Goal: Information Seeking & Learning: Understand process/instructions

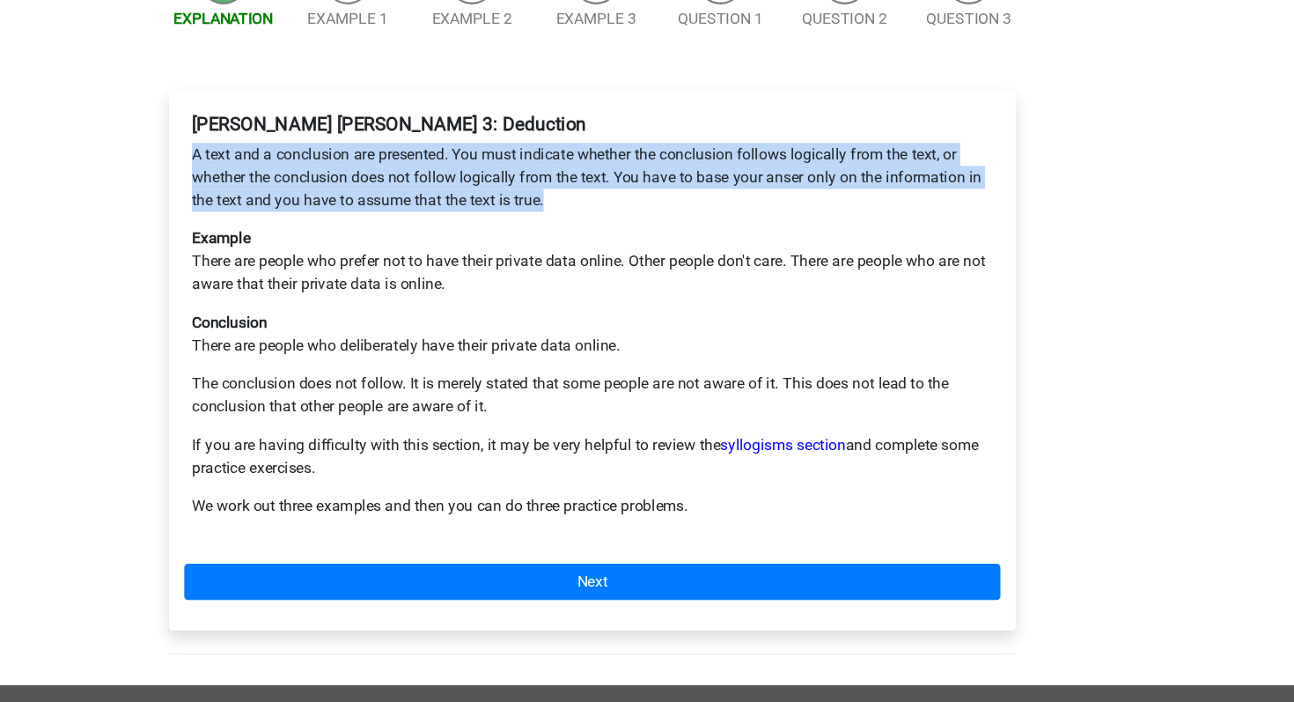
scroll to position [229, 0]
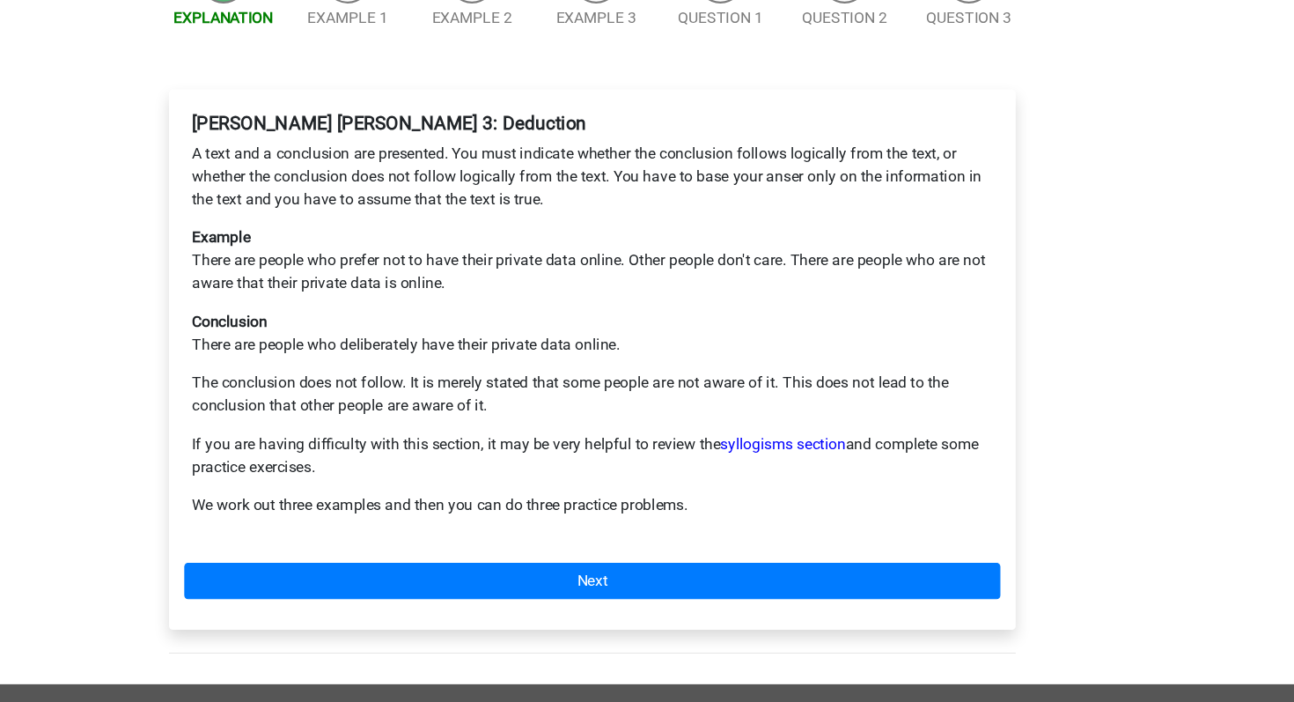
click at [395, 453] on p "If you are having difficulty with this section, it may be very helpful to revie…" at bounding box center [647, 474] width 738 height 42
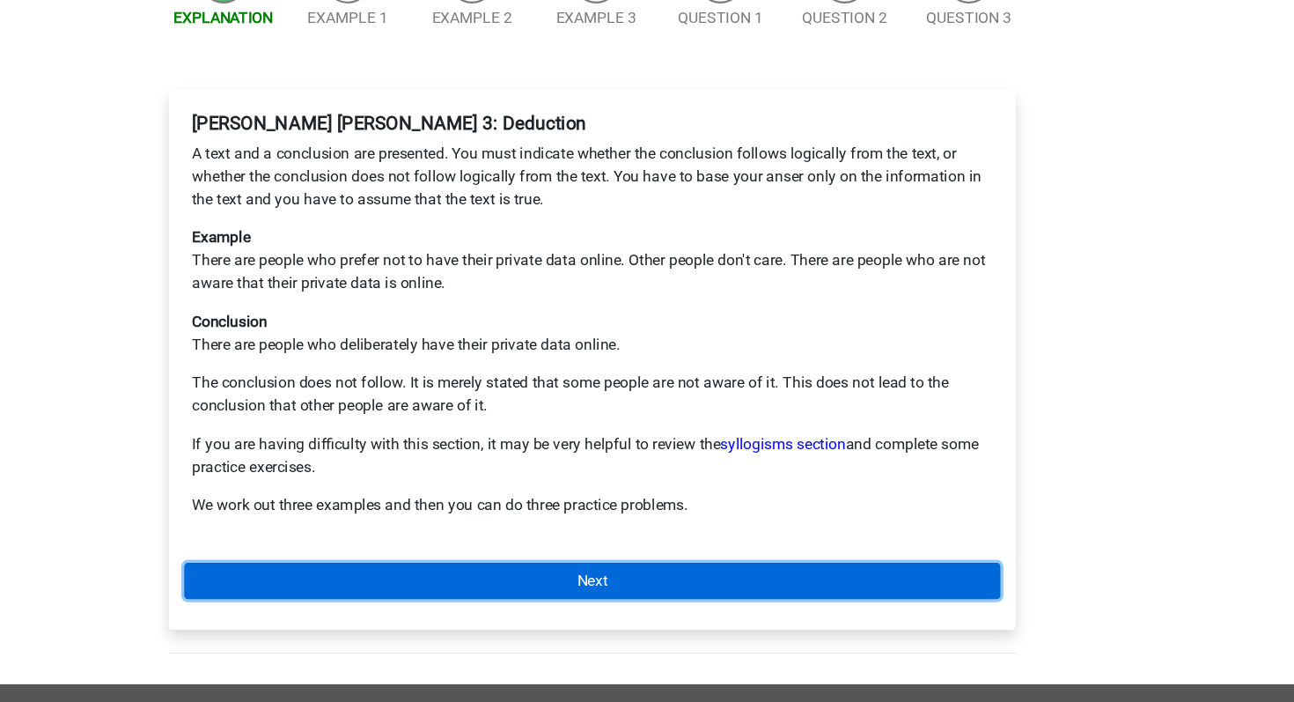
click at [461, 573] on link "Next" at bounding box center [647, 589] width 752 height 33
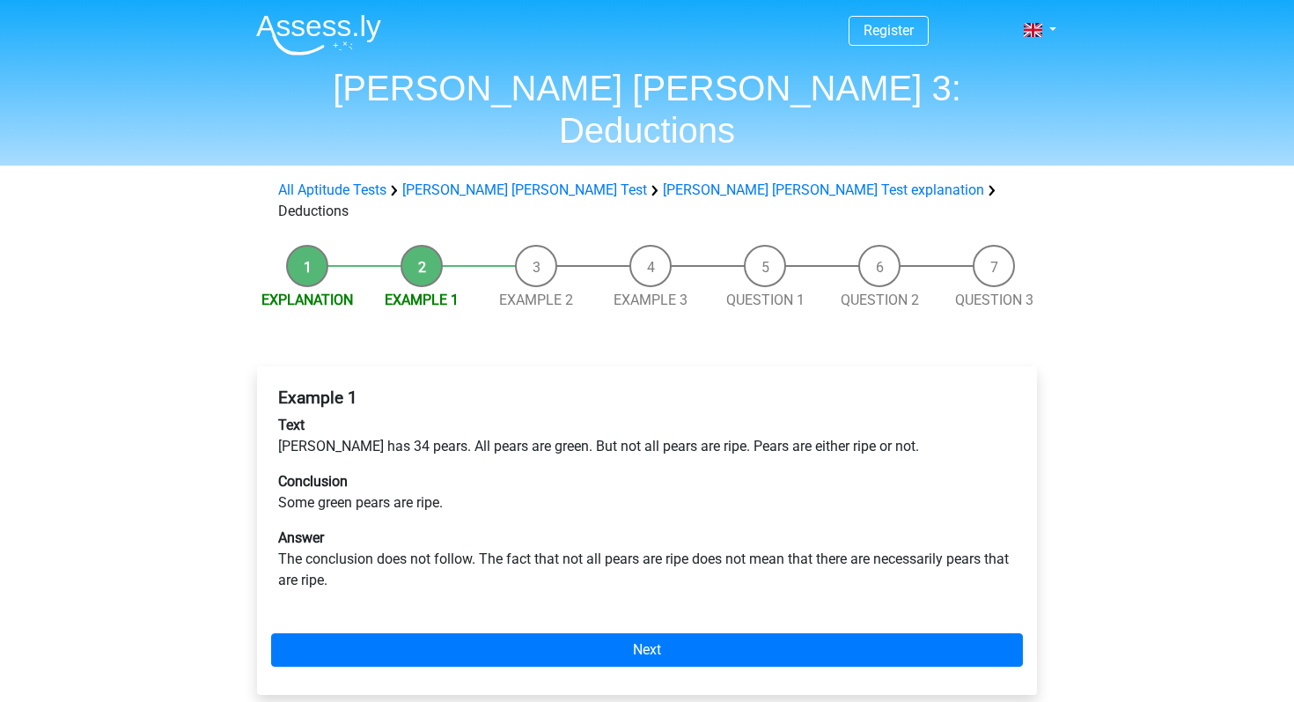
scroll to position [47, 0]
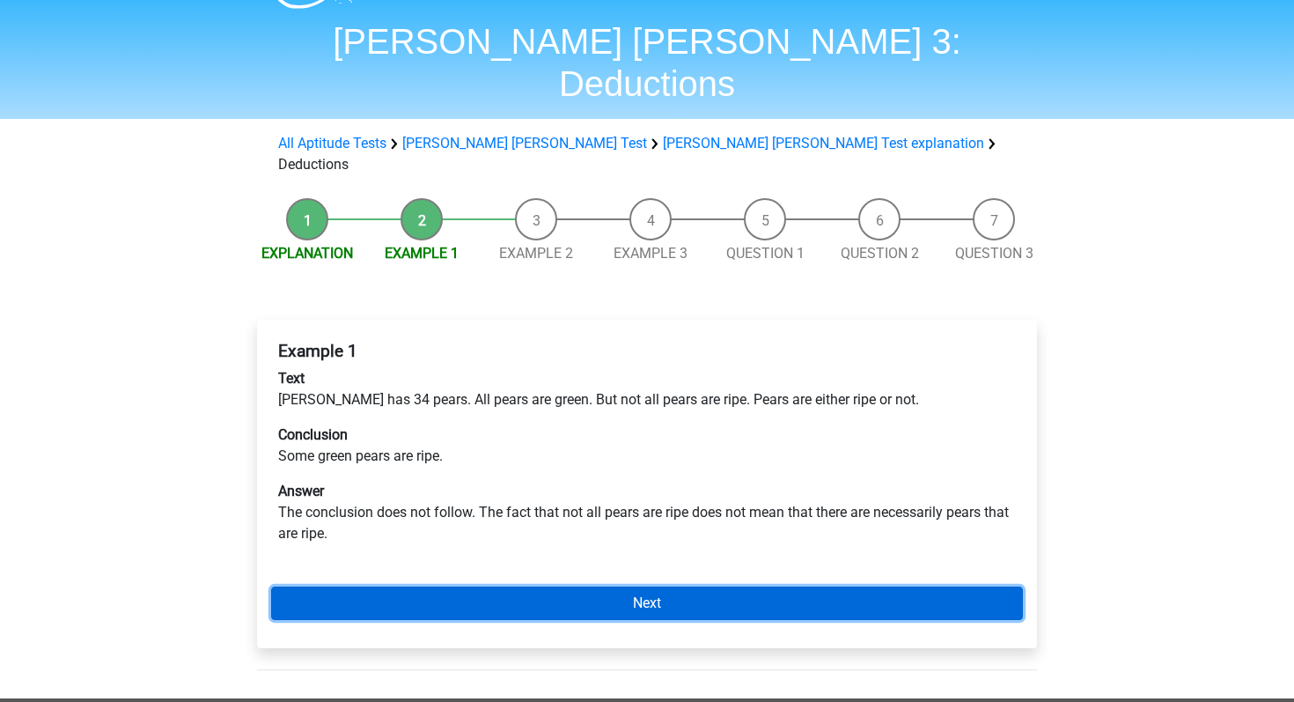
click at [510, 586] on link "Next" at bounding box center [647, 602] width 752 height 33
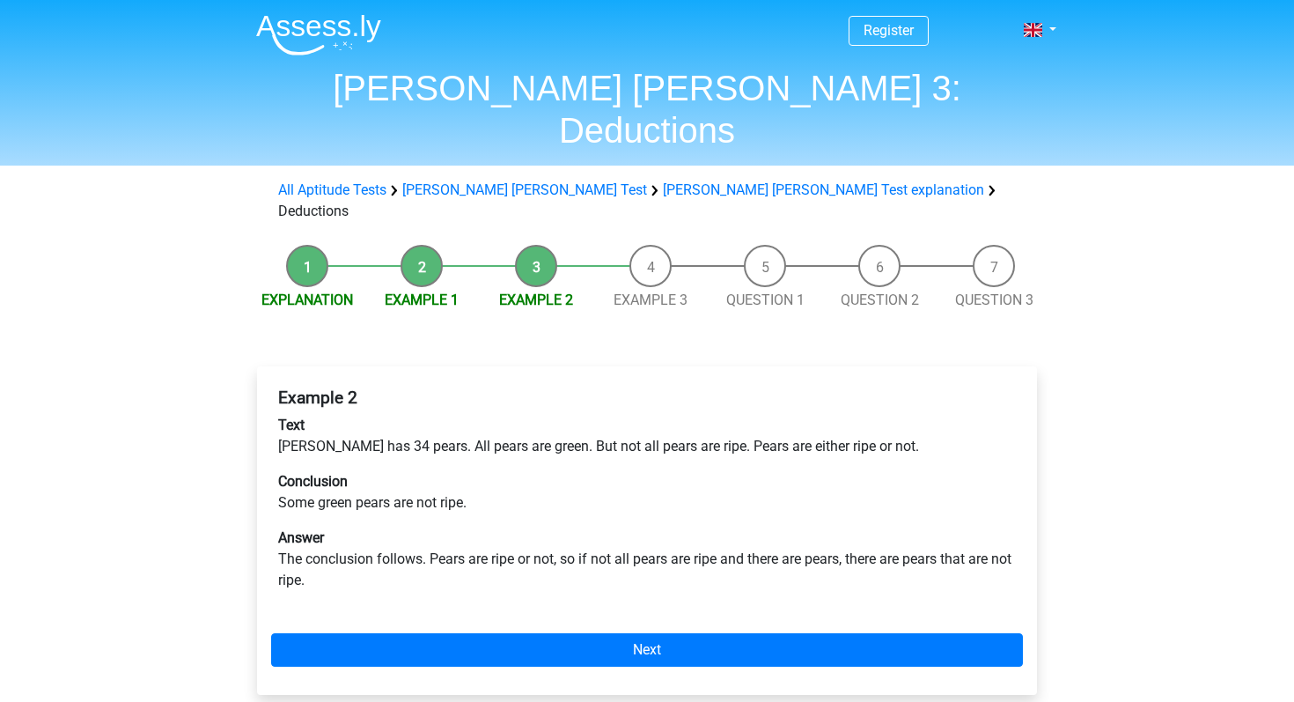
click at [502, 603] on div "Example 2 Text [PERSON_NAME] has 34 pears. All pears are green. But not all pea…" at bounding box center [647, 530] width 780 height 328
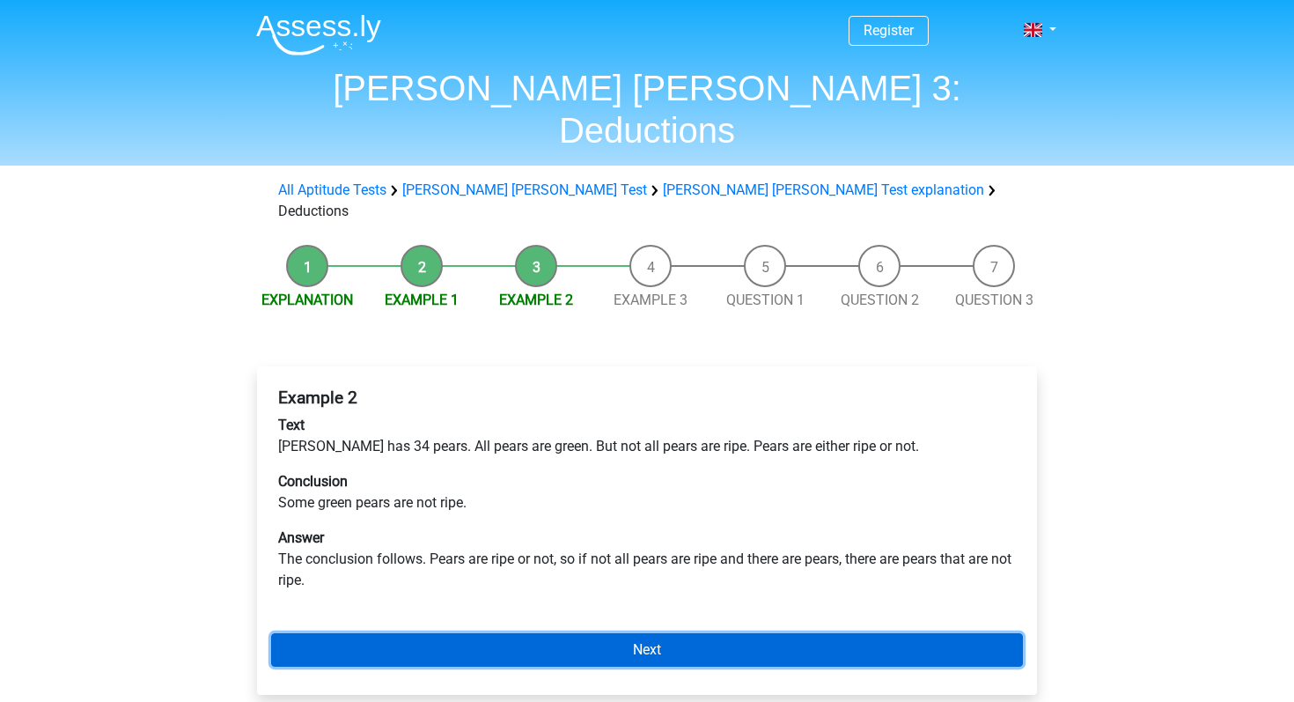
click at [514, 633] on link "Next" at bounding box center [647, 649] width 752 height 33
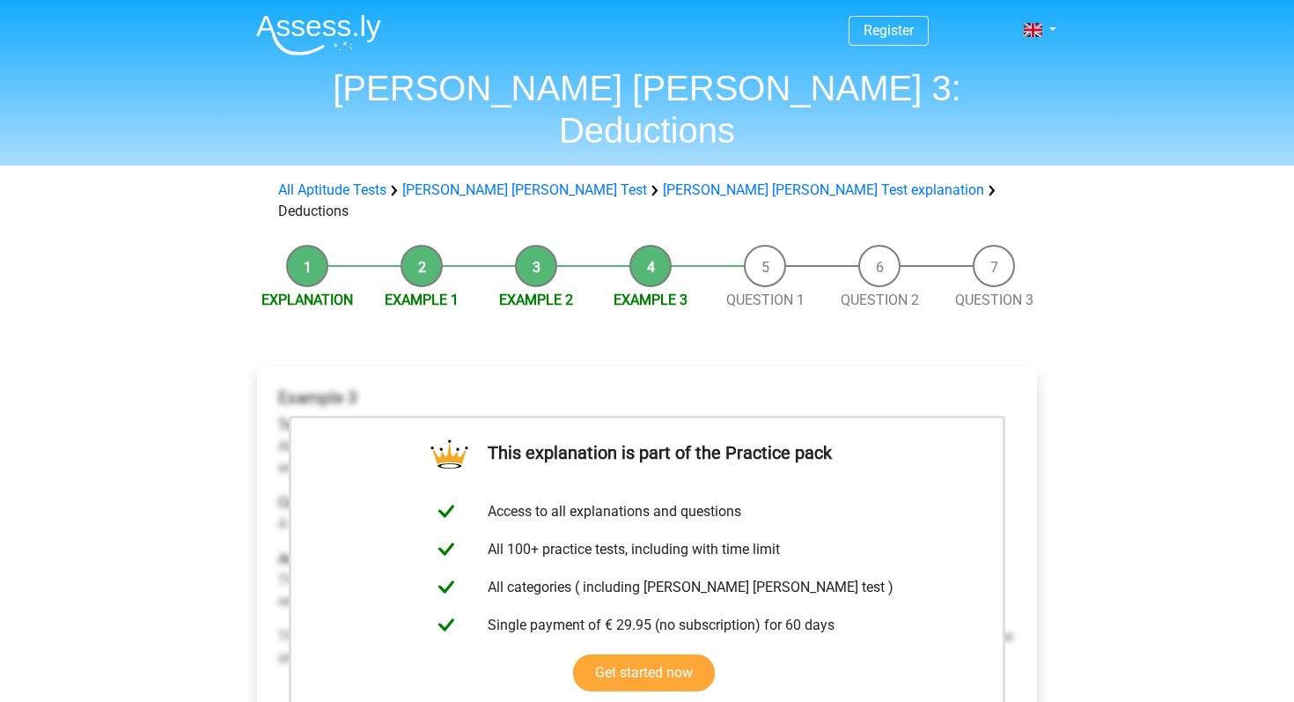
click at [785, 245] on li "Question 1" at bounding box center [765, 278] width 114 height 66
